Goal: Task Accomplishment & Management: Use online tool/utility

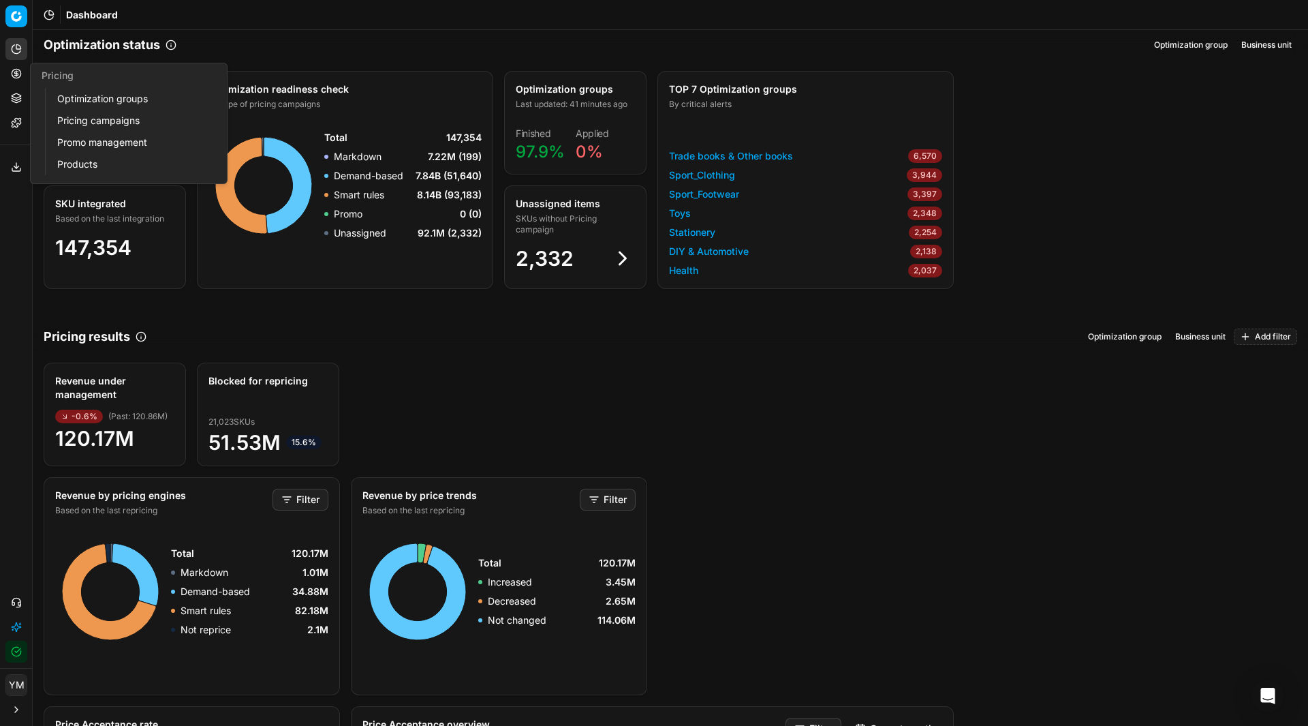
click at [116, 99] on link "Optimization groups" at bounding box center [131, 98] width 159 height 19
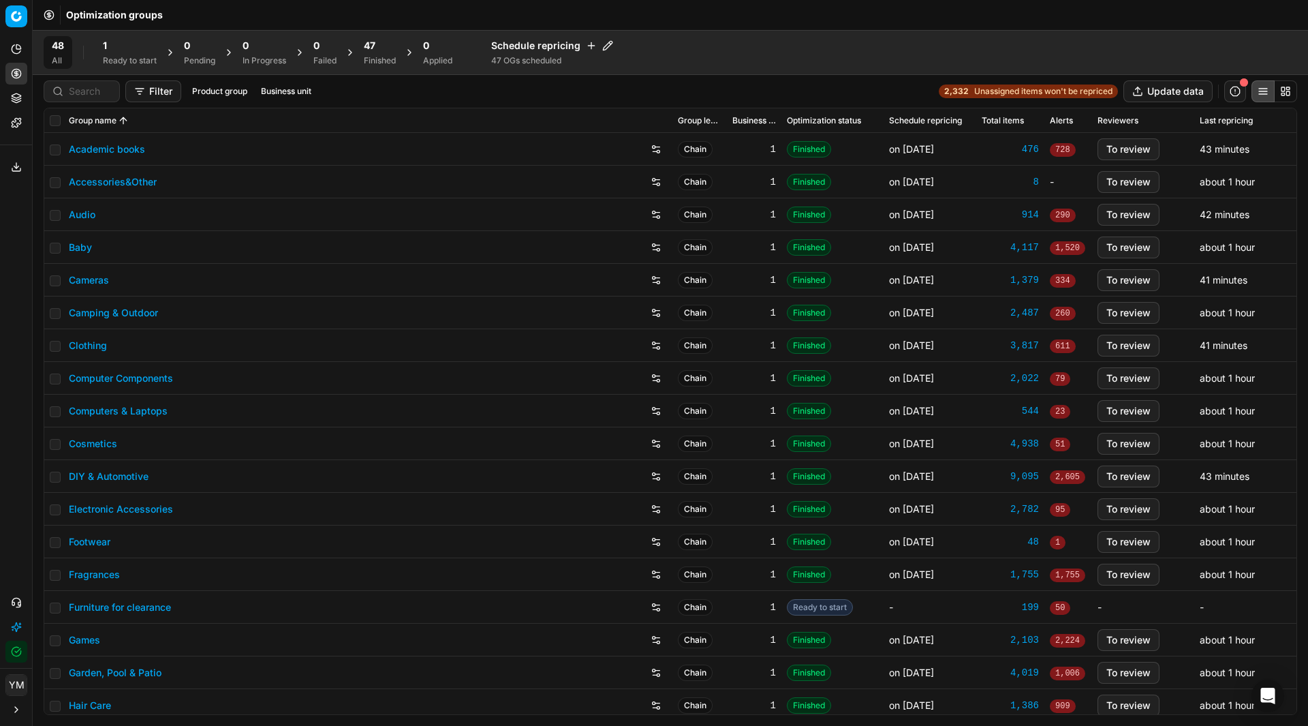
click at [114, 41] on div "1" at bounding box center [130, 46] width 54 height 14
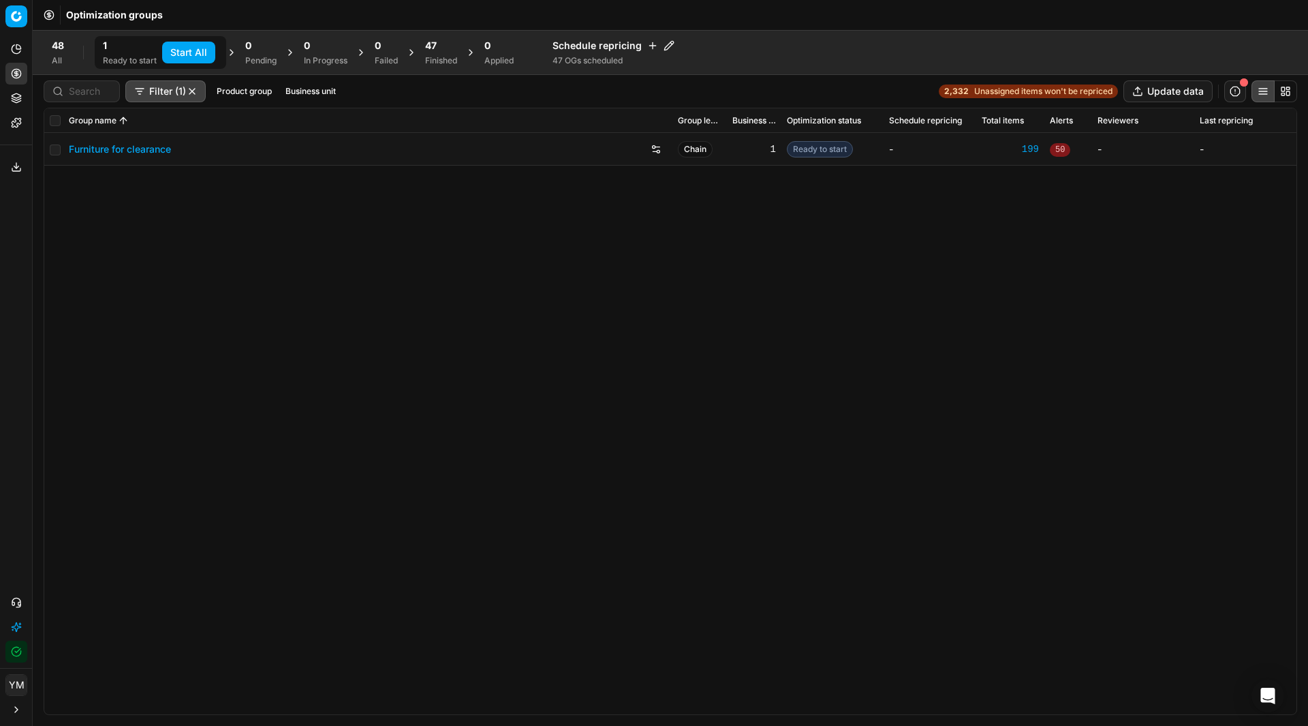
click at [194, 45] on button "Start All" at bounding box center [188, 53] width 53 height 22
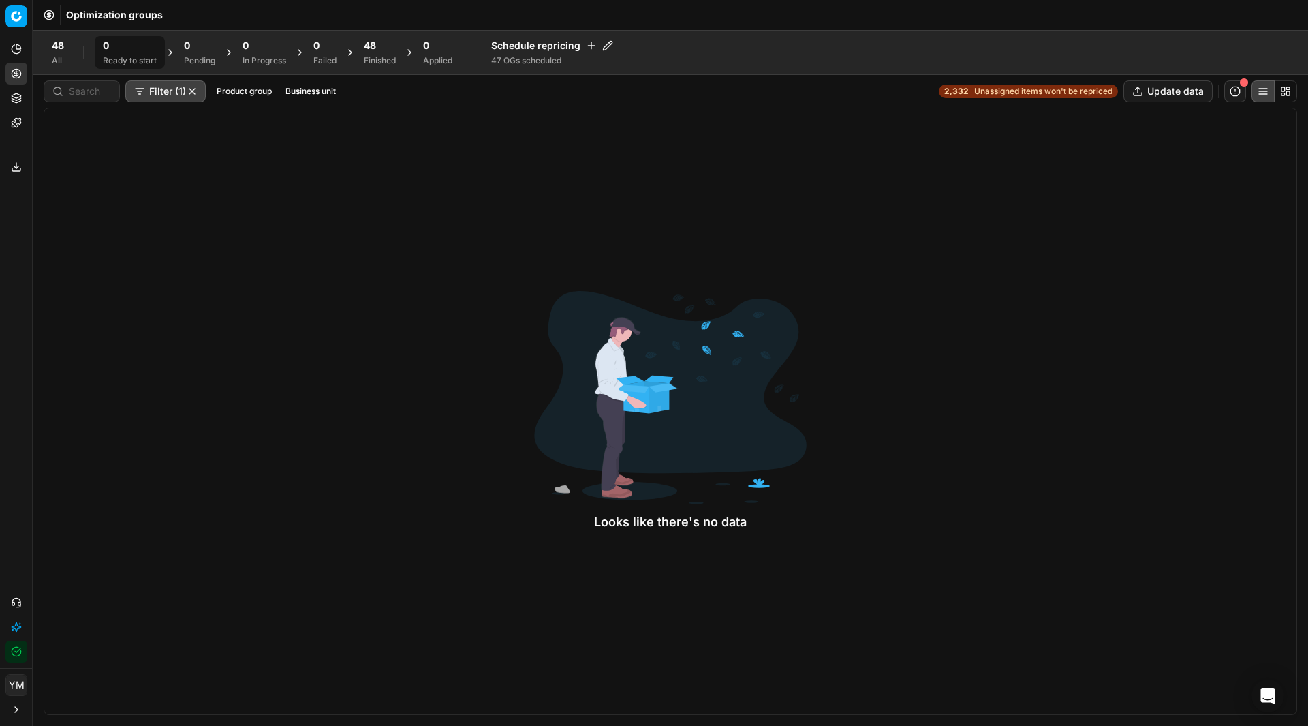
click at [365, 50] on div "48 Finished" at bounding box center [380, 52] width 48 height 33
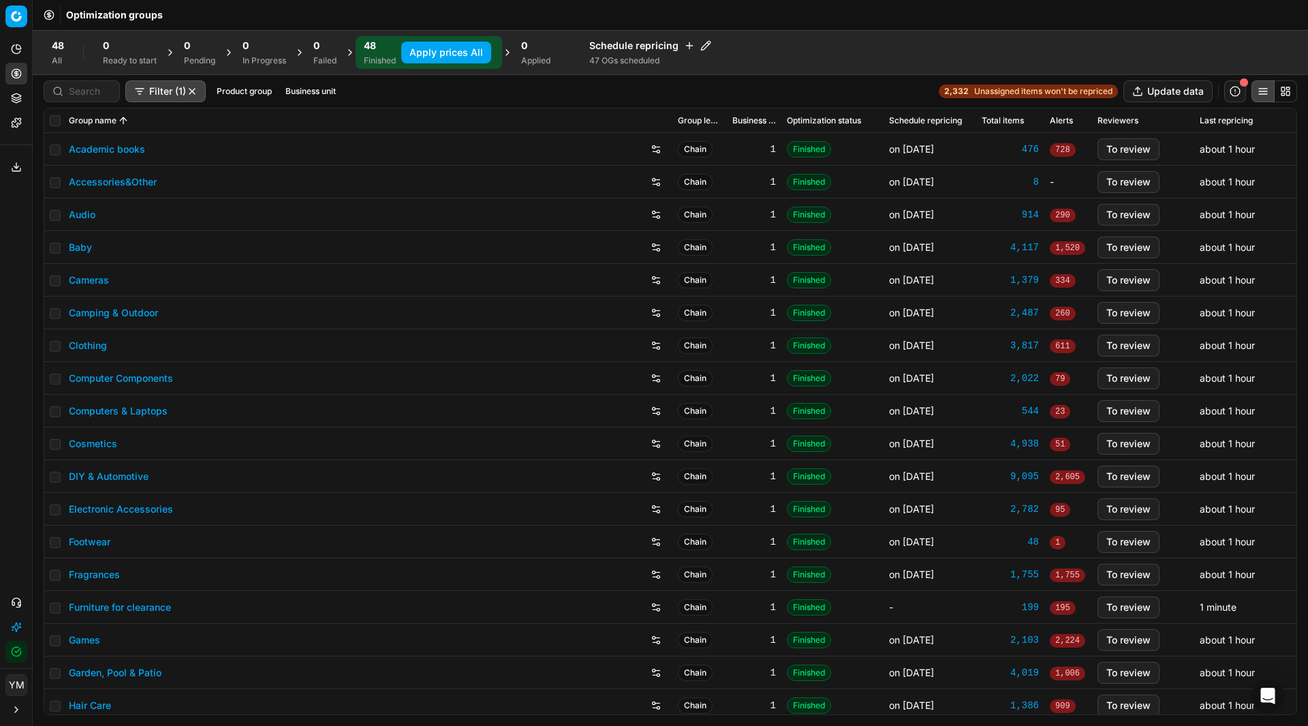
click at [440, 50] on button "Apply prices All" at bounding box center [446, 53] width 90 height 22
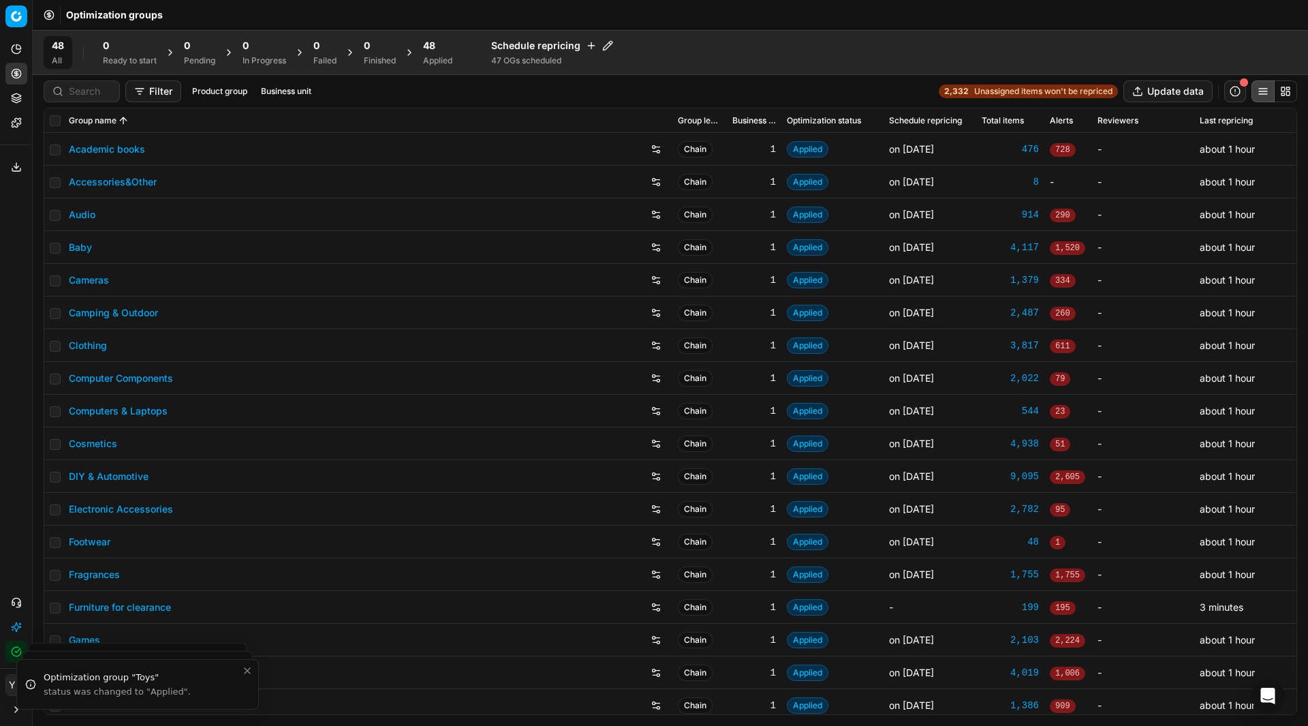
click at [443, 41] on div "48" at bounding box center [437, 46] width 29 height 14
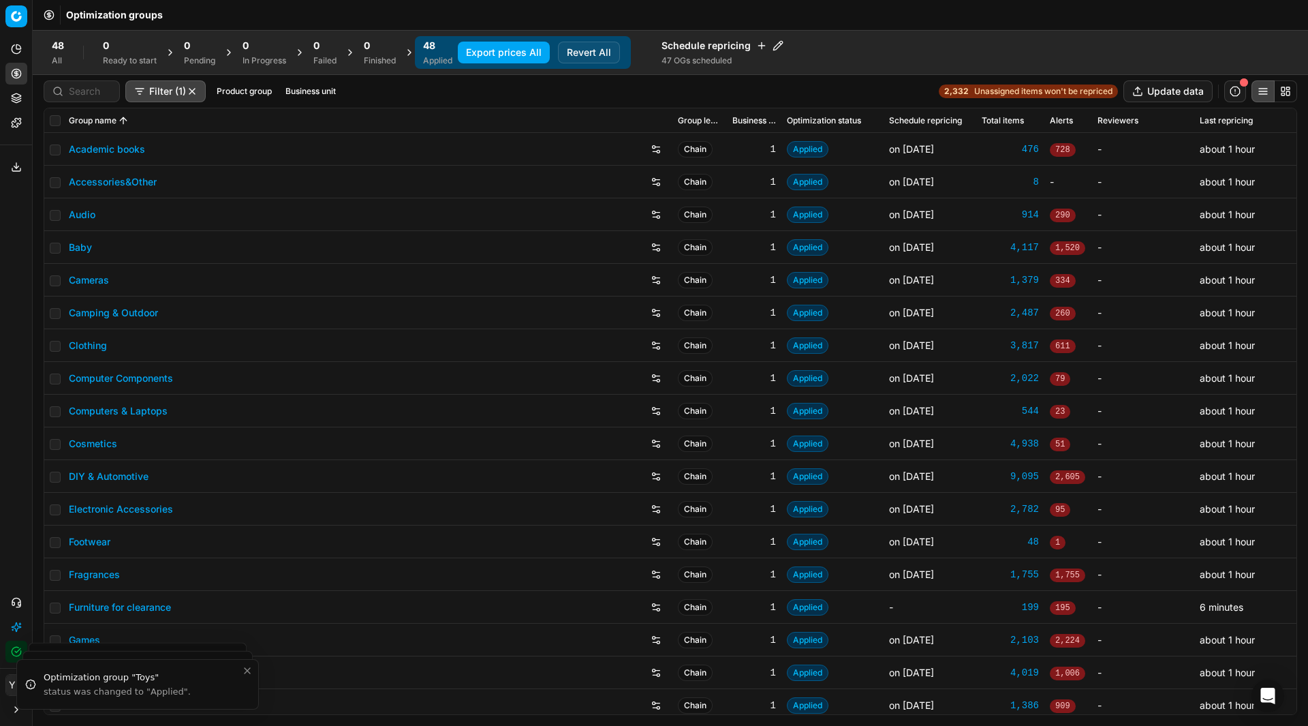
click at [506, 55] on button "Export prices All" at bounding box center [504, 53] width 92 height 22
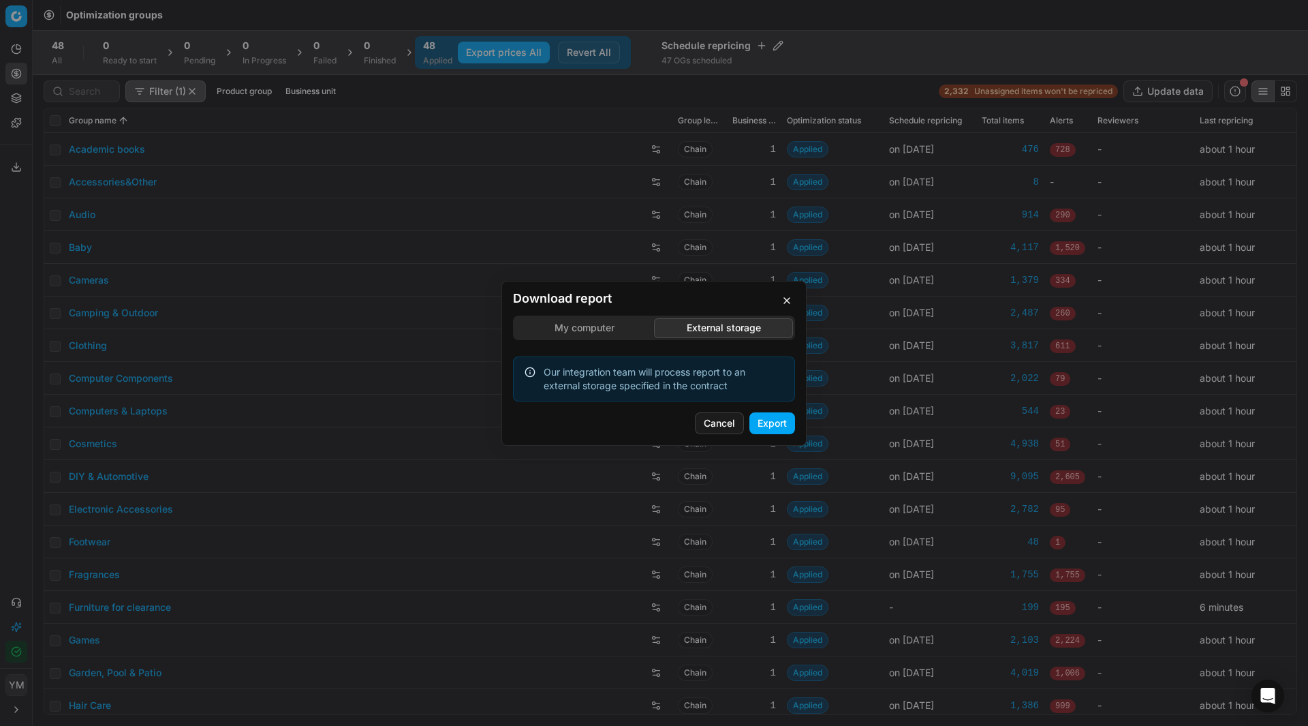
click at [713, 259] on div "Download report My computer External storage Our integration team will process …" at bounding box center [654, 363] width 1308 height 726
click at [773, 424] on button "Export" at bounding box center [773, 423] width 46 height 22
